Goal: Navigation & Orientation: Understand site structure

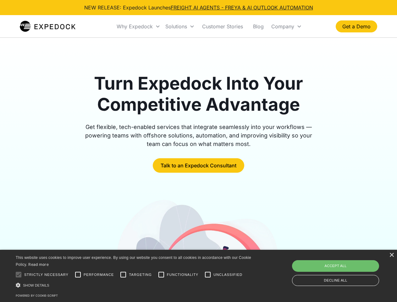
click at [139, 26] on div "Why Expedock" at bounding box center [135, 26] width 36 height 6
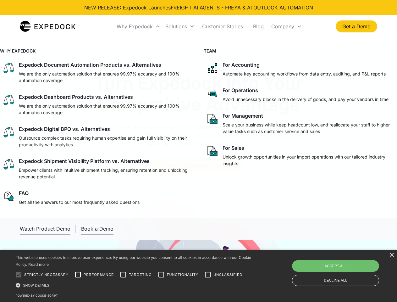
click at [180, 26] on div "Solutions" at bounding box center [176, 26] width 22 height 6
click at [287, 26] on div "Company" at bounding box center [283, 26] width 23 height 6
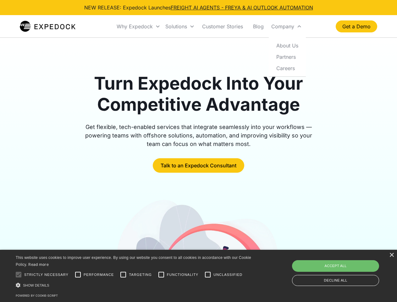
click at [19, 275] on div at bounding box center [18, 274] width 13 height 13
click at [78, 275] on input "Performance" at bounding box center [78, 274] width 13 height 13
checkbox input "true"
click at [123, 275] on input "Targeting" at bounding box center [123, 274] width 13 height 13
checkbox input "true"
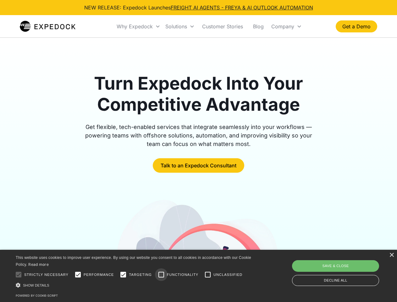
click at [161, 275] on input "Functionality" at bounding box center [161, 274] width 13 height 13
checkbox input "true"
click at [208, 275] on input "Unclassified" at bounding box center [208, 274] width 13 height 13
checkbox input "true"
click at [135, 285] on div "Show details Hide details" at bounding box center [135, 285] width 238 height 7
